Goal: Find specific page/section: Find specific page/section

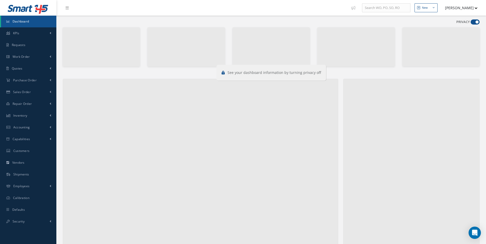
click at [241, 224] on div "Calendar Loading… [DATE] Month Month Week Day [DATE] No elements found. List is…" at bounding box center [202, 232] width 278 height 319
click at [459, 14] on ul "New New Work Order New Purchase Order New Customer Quote New Sales Order New Re…" at bounding box center [418, 8] width 141 height 16
click at [461, 11] on button "[PERSON_NAME]" at bounding box center [458, 8] width 37 height 10
click at [457, 16] on link "Administration" at bounding box center [456, 17] width 41 height 9
click at [34, 88] on link "Sales Order" at bounding box center [28, 92] width 56 height 12
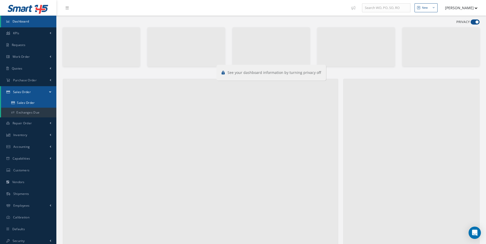
click at [40, 103] on link "Sales Order" at bounding box center [28, 103] width 55 height 10
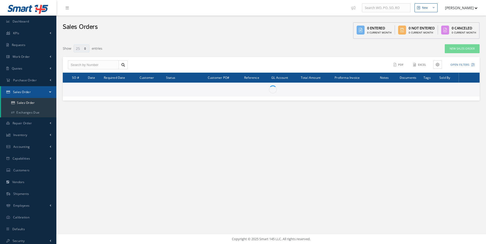
select select "25"
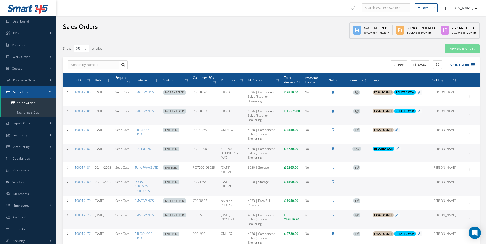
click at [73, 5] on link at bounding box center [68, 8] width 14 height 8
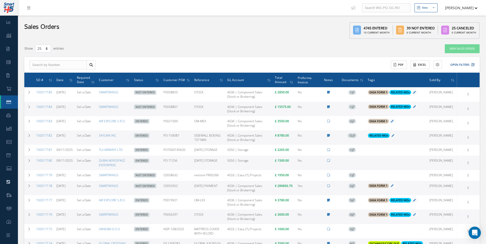
click at [31, 9] on link at bounding box center [30, 8] width 14 height 8
